Goal: Obtain resource: Download file/media

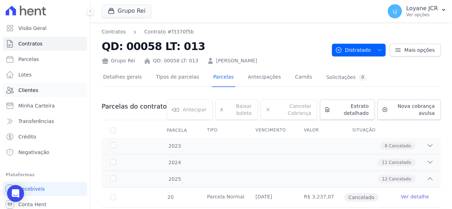
click at [43, 91] on link "Clientes" at bounding box center [45, 90] width 84 height 14
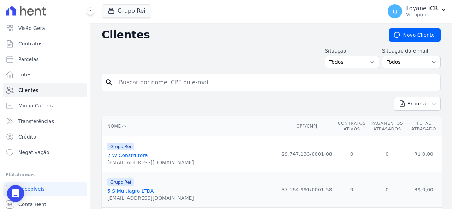
click at [264, 86] on input "search" at bounding box center [276, 83] width 323 height 14
paste input "ISLANE MARQUES DO NASCIMENTO"
type input "ISLANE MARQUES DO NASCIMENTO"
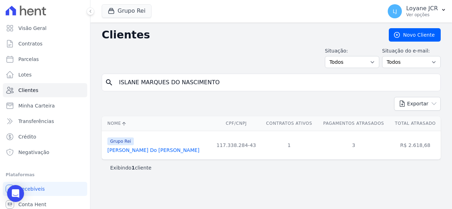
click at [171, 151] on link "Islane Marques Do Nascimento" at bounding box center [153, 151] width 92 height 6
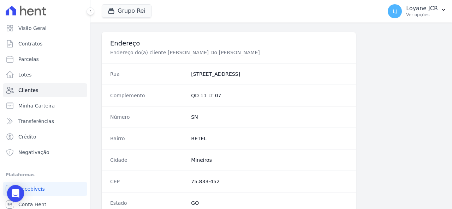
scroll to position [486, 0]
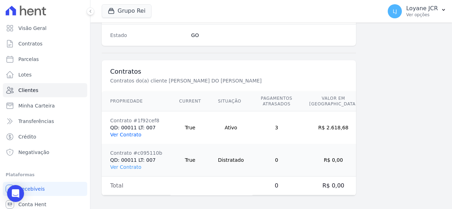
click at [131, 132] on link "Ver Contrato" at bounding box center [125, 135] width 31 height 6
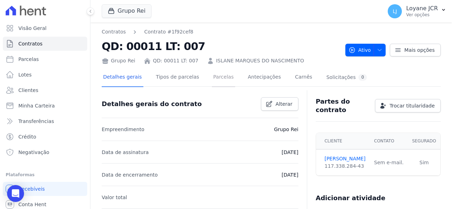
click at [218, 77] on link "Parcelas" at bounding box center [223, 77] width 23 height 19
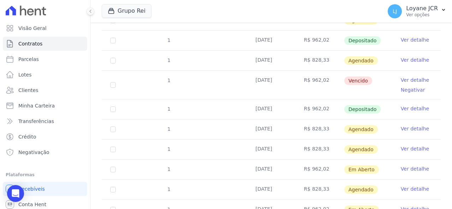
scroll to position [212, 0]
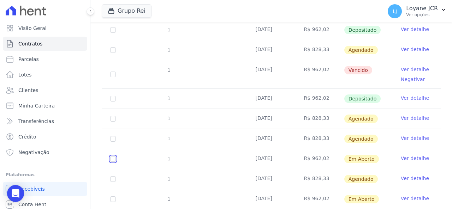
click at [112, 158] on input "checkbox" at bounding box center [113, 159] width 6 height 6
checkbox input "true"
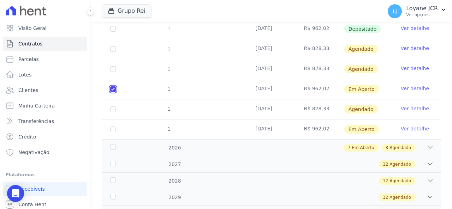
scroll to position [289, 0]
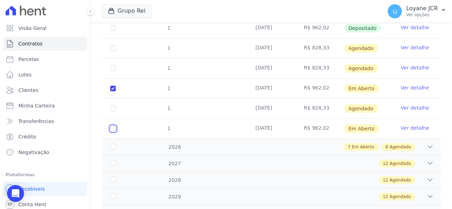
click at [112, 128] on input "checkbox" at bounding box center [113, 129] width 6 height 6
checkbox input "true"
click at [146, 148] on div "7 Em Aberto 8 Agendado" at bounding box center [288, 147] width 292 height 8
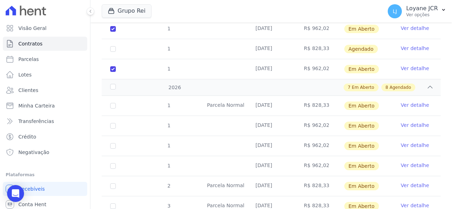
scroll to position [360, 0]
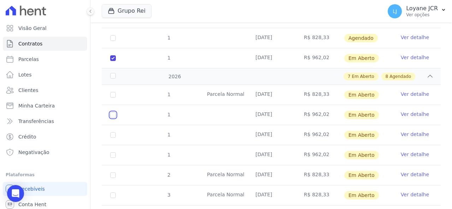
click at [115, 115] on input "checkbox" at bounding box center [113, 115] width 6 height 6
checkbox input "true"
click at [112, 132] on input "checkbox" at bounding box center [113, 135] width 6 height 6
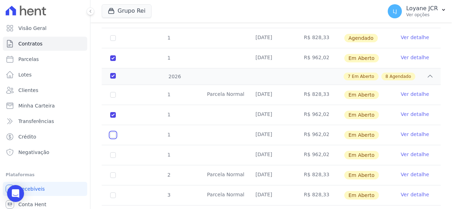
checkbox input "true"
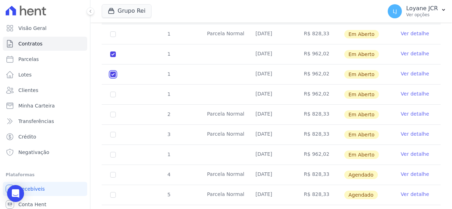
scroll to position [431, 0]
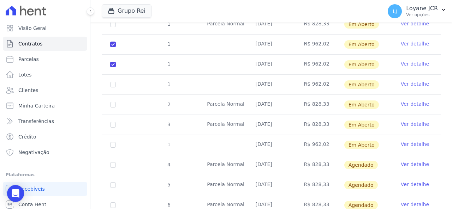
click at [114, 145] on td "1" at bounding box center [113, 145] width 23 height 20
click at [112, 82] on input "checkbox" at bounding box center [113, 85] width 6 height 6
checkbox input "true"
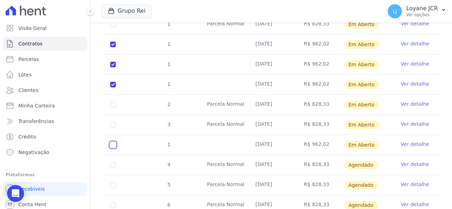
click at [112, 142] on input "checkbox" at bounding box center [113, 145] width 6 height 6
checkbox input "true"
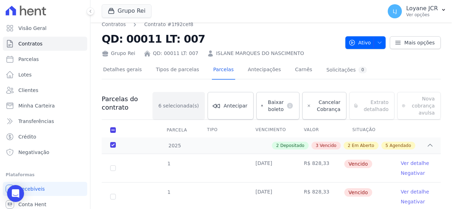
scroll to position [7, 0]
click at [270, 101] on span "Baixar boleto" at bounding box center [275, 106] width 18 height 14
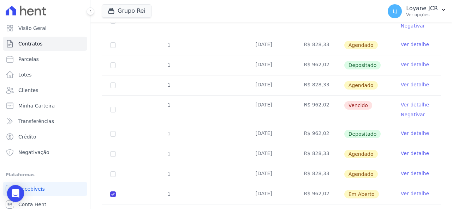
scroll to position [113, 0]
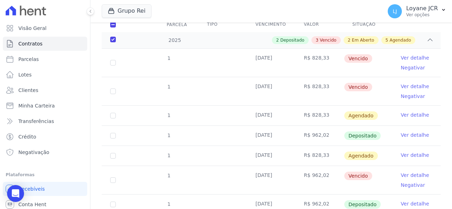
click at [328, 182] on td "R$ 962,02" at bounding box center [319, 180] width 48 height 28
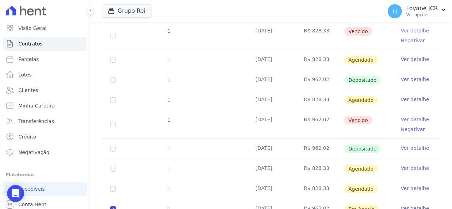
scroll to position [184, 0]
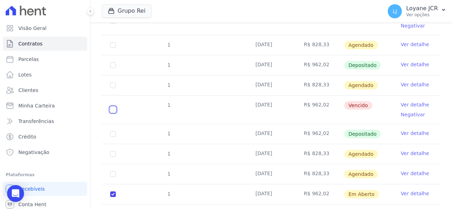
click at [111, 110] on input "checkbox" at bounding box center [113, 110] width 6 height 6
checkbox input "true"
click at [20, 93] on span "Clientes" at bounding box center [28, 90] width 20 height 7
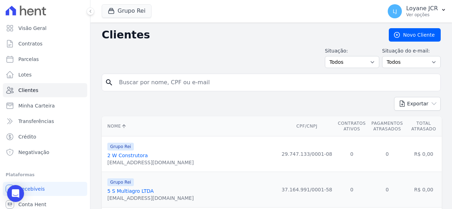
drag, startPoint x: 166, startPoint y: 81, endPoint x: 162, endPoint y: 86, distance: 6.2
click at [166, 81] on input "search" at bounding box center [276, 83] width 323 height 14
paste input "[PERSON_NAME]"
type input "[PERSON_NAME]"
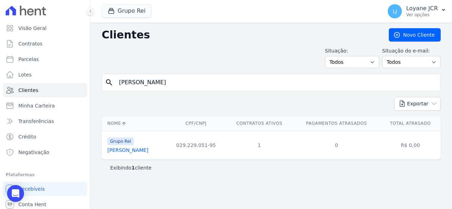
click at [136, 154] on td "Grupo Rei Dalila Oliveira De Freitas" at bounding box center [134, 145] width 65 height 29
click at [132, 150] on link "Dalila Oliveira De Freitas" at bounding box center [127, 151] width 41 height 6
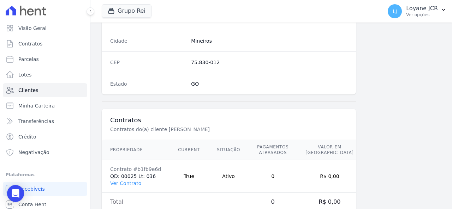
scroll to position [453, 0]
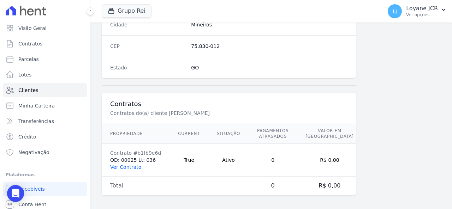
click at [120, 164] on link "Ver Contrato" at bounding box center [125, 167] width 31 height 6
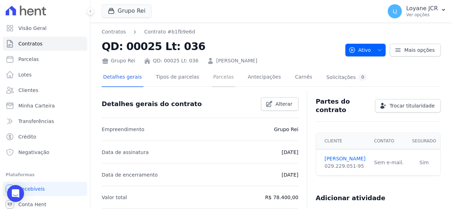
click at [212, 77] on link "Parcelas" at bounding box center [223, 77] width 23 height 19
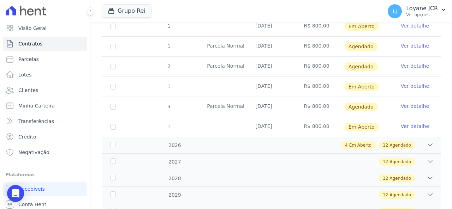
scroll to position [106, 0]
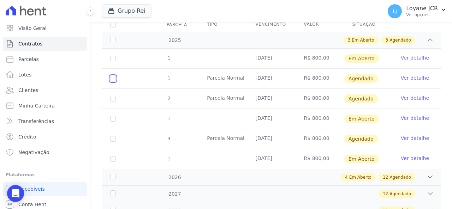
click at [110, 76] on input "checkbox" at bounding box center [113, 79] width 6 height 6
checkbox input "true"
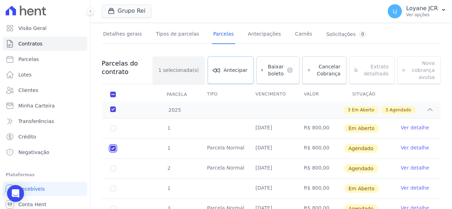
scroll to position [42, 0]
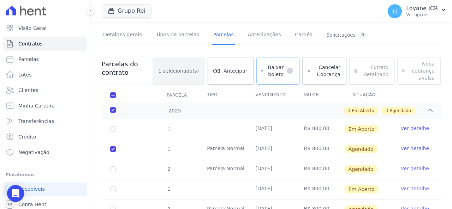
click at [267, 69] on span "Baixar boleto" at bounding box center [275, 71] width 18 height 14
click at [275, 67] on div "Baixar boleto default" at bounding box center [277, 71] width 43 height 28
click at [112, 150] on input "checkbox" at bounding box center [113, 149] width 6 height 6
checkbox input "false"
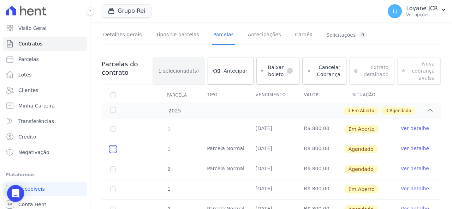
checkbox input "false"
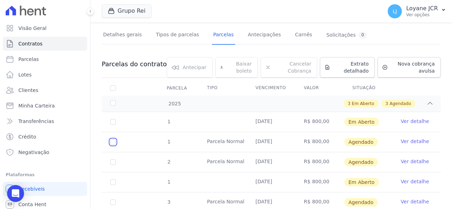
click at [112, 141] on input "checkbox" at bounding box center [113, 142] width 6 height 6
checkbox input "true"
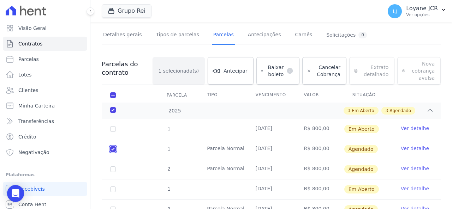
click at [111, 146] on input "checkbox" at bounding box center [113, 149] width 6 height 6
checkbox input "false"
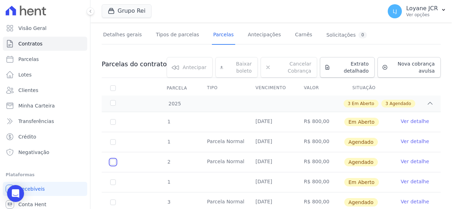
click at [111, 162] on input "checkbox" at bounding box center [113, 163] width 6 height 6
checkbox input "true"
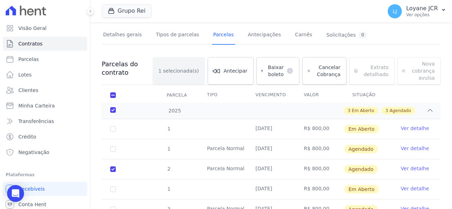
click at [272, 69] on div "Baixar boleto default" at bounding box center [277, 71] width 43 height 28
click at [113, 168] on input "checkbox" at bounding box center [113, 170] width 6 height 6
checkbox input "false"
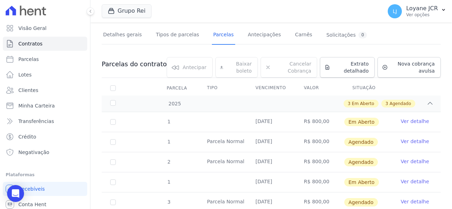
click at [116, 122] on td "1" at bounding box center [113, 122] width 23 height 20
click at [115, 122] on input "checkbox" at bounding box center [113, 122] width 6 height 6
checkbox input "true"
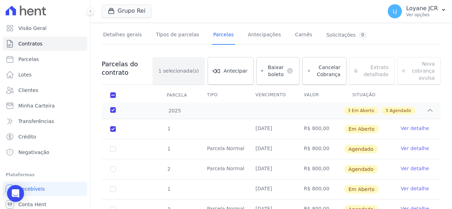
click at [267, 77] on div "Baixar boleto default" at bounding box center [277, 71] width 43 height 28
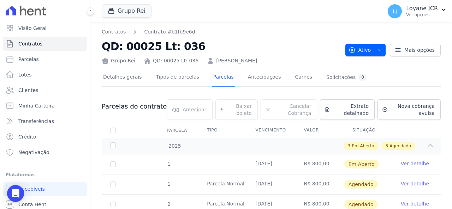
click at [248, 21] on div "Grupo Rei Você possui apenas um empreendimento Aplicar" at bounding box center [240, 11] width 277 height 23
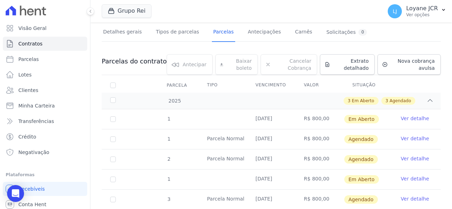
scroll to position [71, 0]
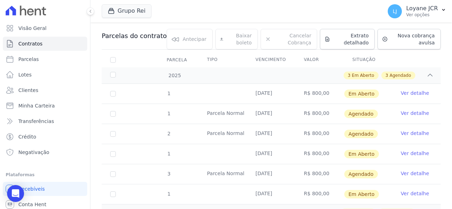
click at [112, 116] on td "1" at bounding box center [113, 114] width 23 height 20
click at [113, 114] on input "checkbox" at bounding box center [113, 114] width 6 height 6
checkbox input "true"
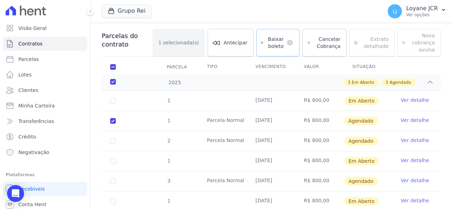
click at [271, 42] on span "Baixar boleto" at bounding box center [275, 43] width 18 height 14
click at [111, 119] on input "checkbox" at bounding box center [113, 121] width 6 height 6
checkbox input "false"
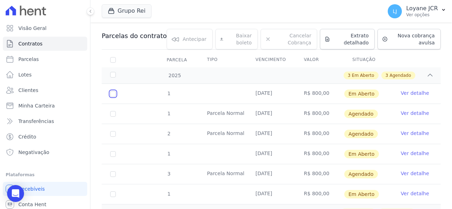
click at [112, 91] on input "checkbox" at bounding box center [113, 94] width 6 height 6
checkbox input "true"
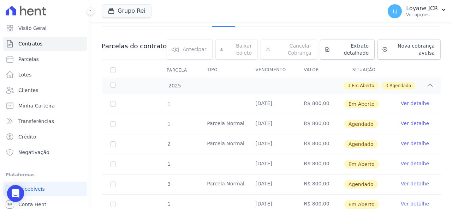
scroll to position [71, 0]
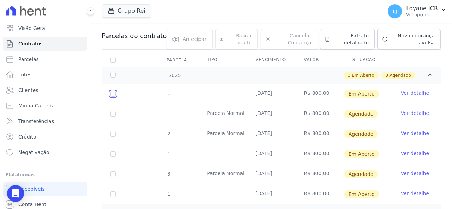
click at [110, 95] on input "checkbox" at bounding box center [113, 94] width 6 height 6
checkbox input "true"
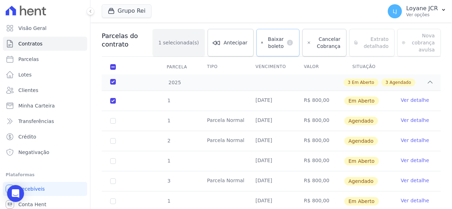
click at [266, 44] on span "Baixar boleto" at bounding box center [275, 43] width 18 height 14
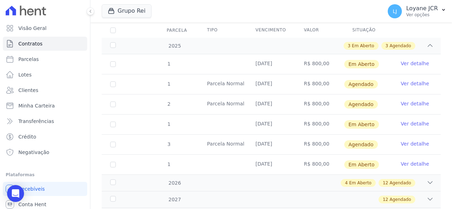
scroll to position [71, 0]
